Goal: Browse casually: Explore the website without a specific task or goal

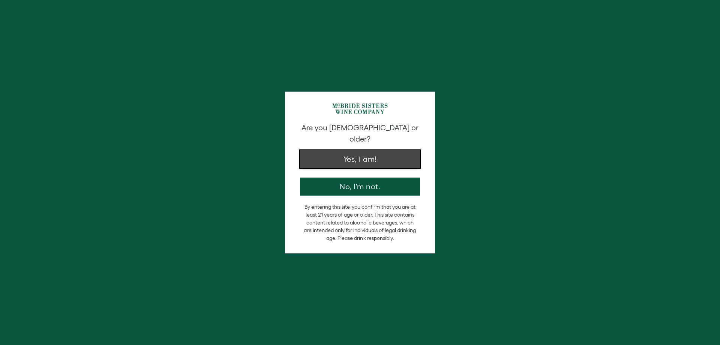
click at [389, 150] on button "Yes, I am!" at bounding box center [360, 159] width 120 height 18
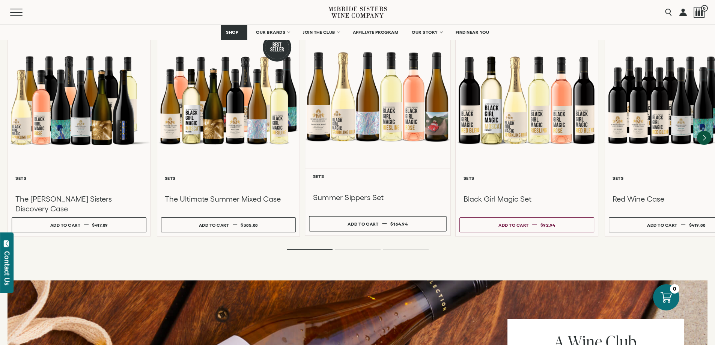
scroll to position [638, 0]
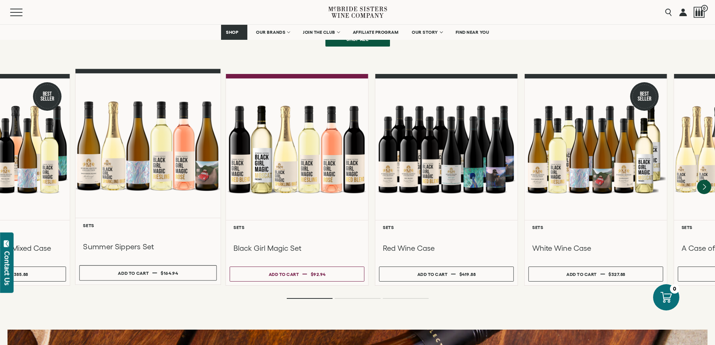
click at [166, 171] on div at bounding box center [147, 146] width 145 height 144
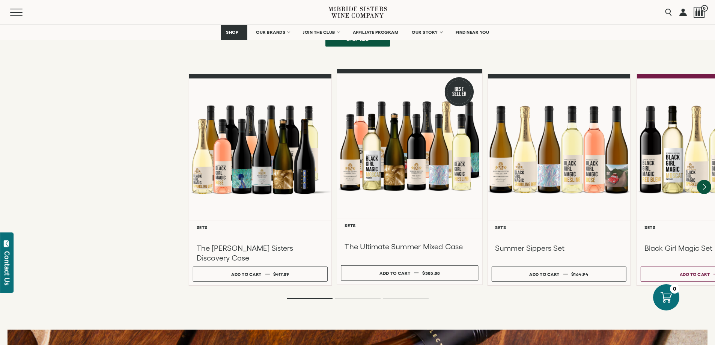
click at [623, 223] on div "**********" at bounding box center [534, 180] width 715 height 212
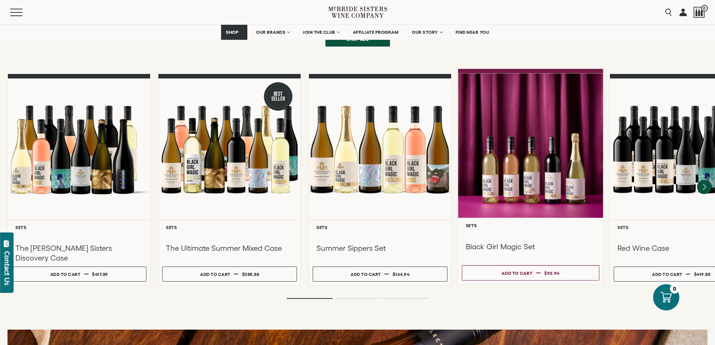
scroll to position [563, 0]
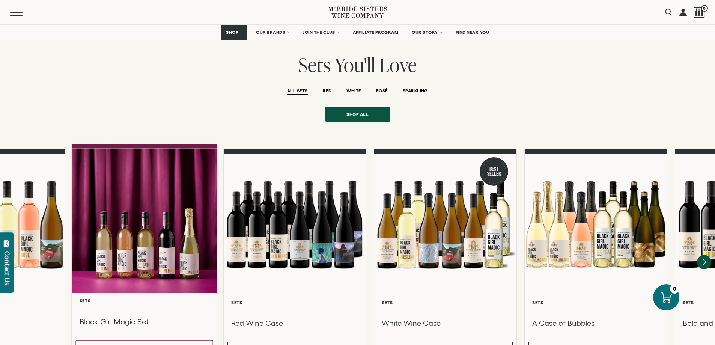
click at [116, 227] on div at bounding box center [144, 221] width 145 height 144
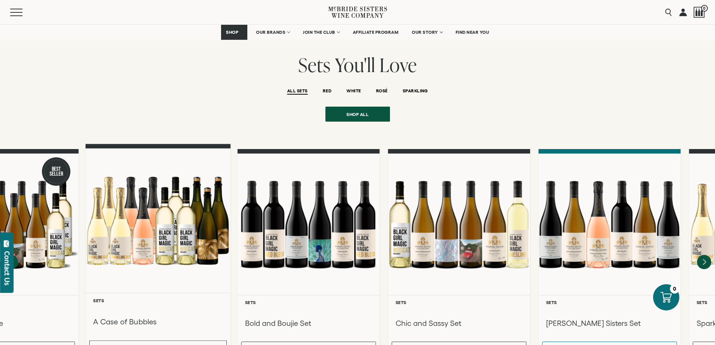
click at [142, 220] on div at bounding box center [158, 221] width 145 height 144
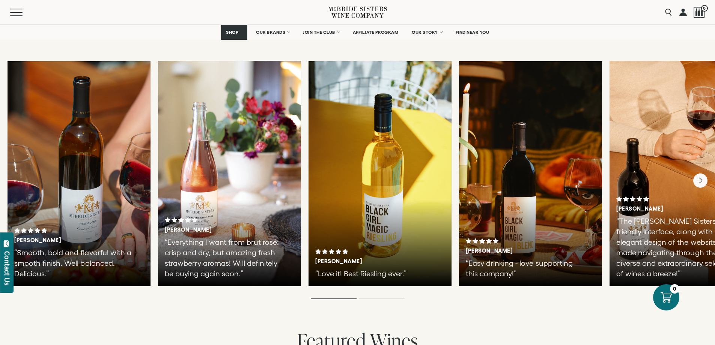
scroll to position [1276, 0]
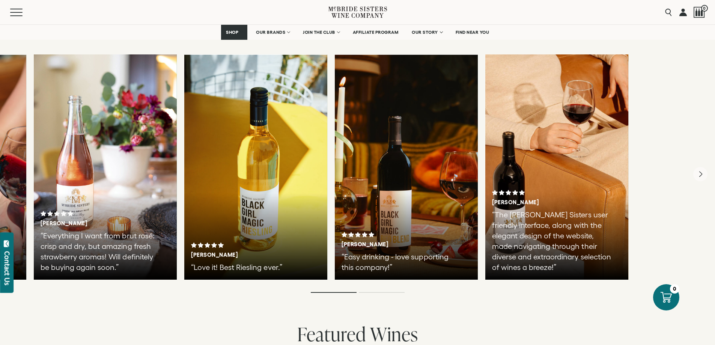
click at [179, 238] on div "[PERSON_NAME] “Smooth, bold and flavorful with a smooth finish. Well balanced. …" at bounding box center [229, 166] width 715 height 225
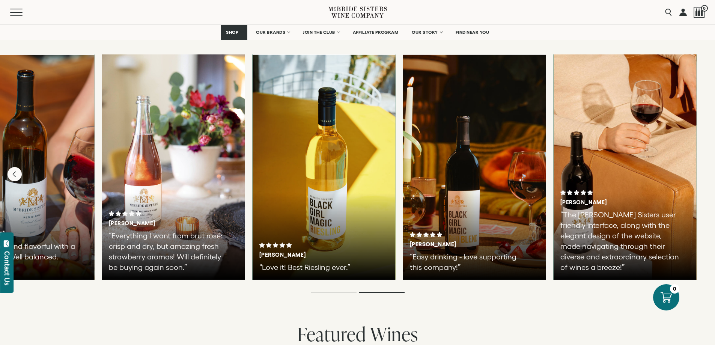
click at [410, 245] on div "[PERSON_NAME] “Easy drinking - love supporting this company!”" at bounding box center [474, 252] width 129 height 41
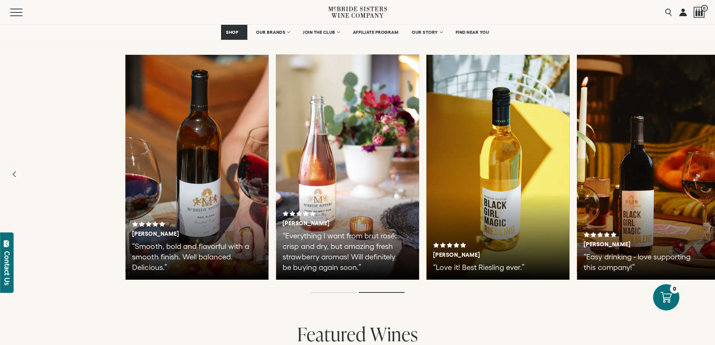
click at [559, 214] on div "[PERSON_NAME] “Love it! Best Riesling ever.”" at bounding box center [497, 166] width 143 height 225
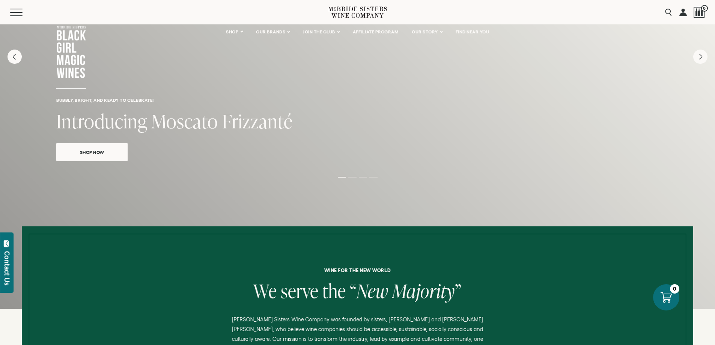
scroll to position [0, 0]
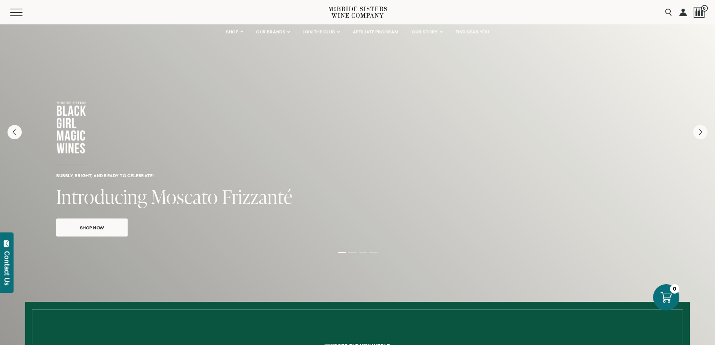
click at [355, 256] on div "Bubbly, bright, and ready to celebrate! Introducing Moscato Frizzanté Shop Now" at bounding box center [357, 204] width 715 height 360
click at [356, 258] on div "Bubbly, bright, and ready to celebrate! Introducing Moscato Frizzanté Shop Now" at bounding box center [357, 204] width 715 height 360
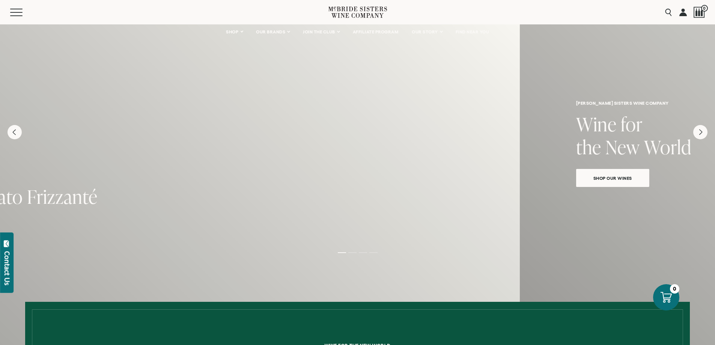
click at [47, 226] on div "Bubbly, bright, and ready to celebrate! Introducing Moscato Frizzanté Shop Now" at bounding box center [162, 139] width 715 height 231
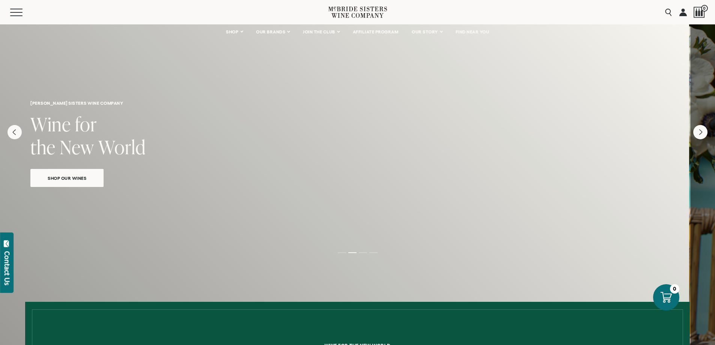
click at [83, 222] on div "[PERSON_NAME] sisters wine company Wine for the New World Shop Our Wines" at bounding box center [331, 204] width 715 height 360
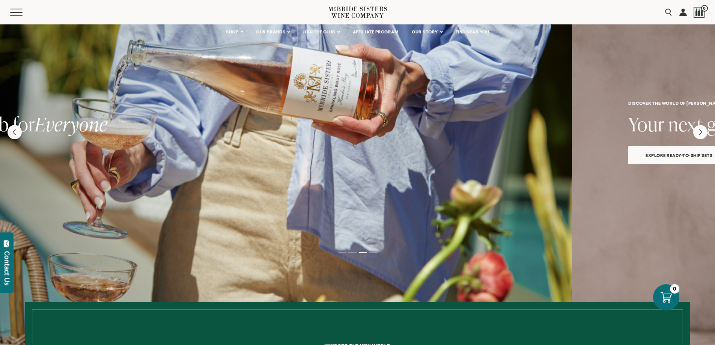
click at [202, 198] on div "become a member A Wine Club for Everyone join [DATE]" at bounding box center [214, 204] width 715 height 360
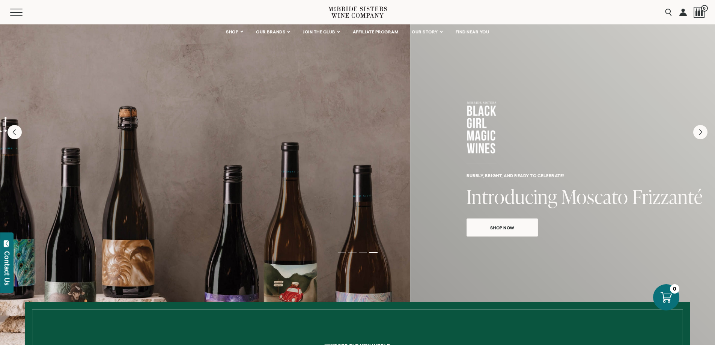
click at [54, 188] on picture at bounding box center [52, 204] width 715 height 360
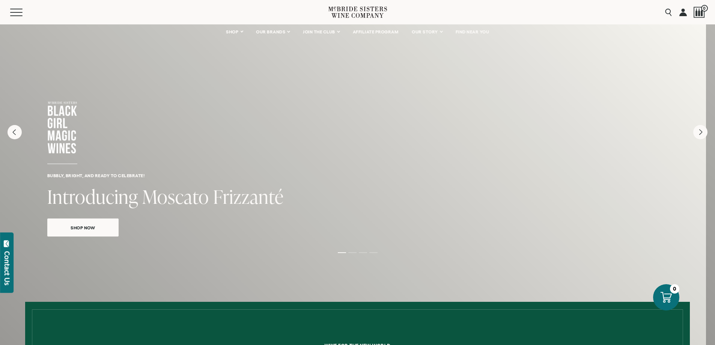
click at [194, 100] on div "Bubbly, bright, and ready to celebrate! Introducing Moscato Frizzanté Shop Now" at bounding box center [348, 139] width 715 height 231
